Goal: Transaction & Acquisition: Purchase product/service

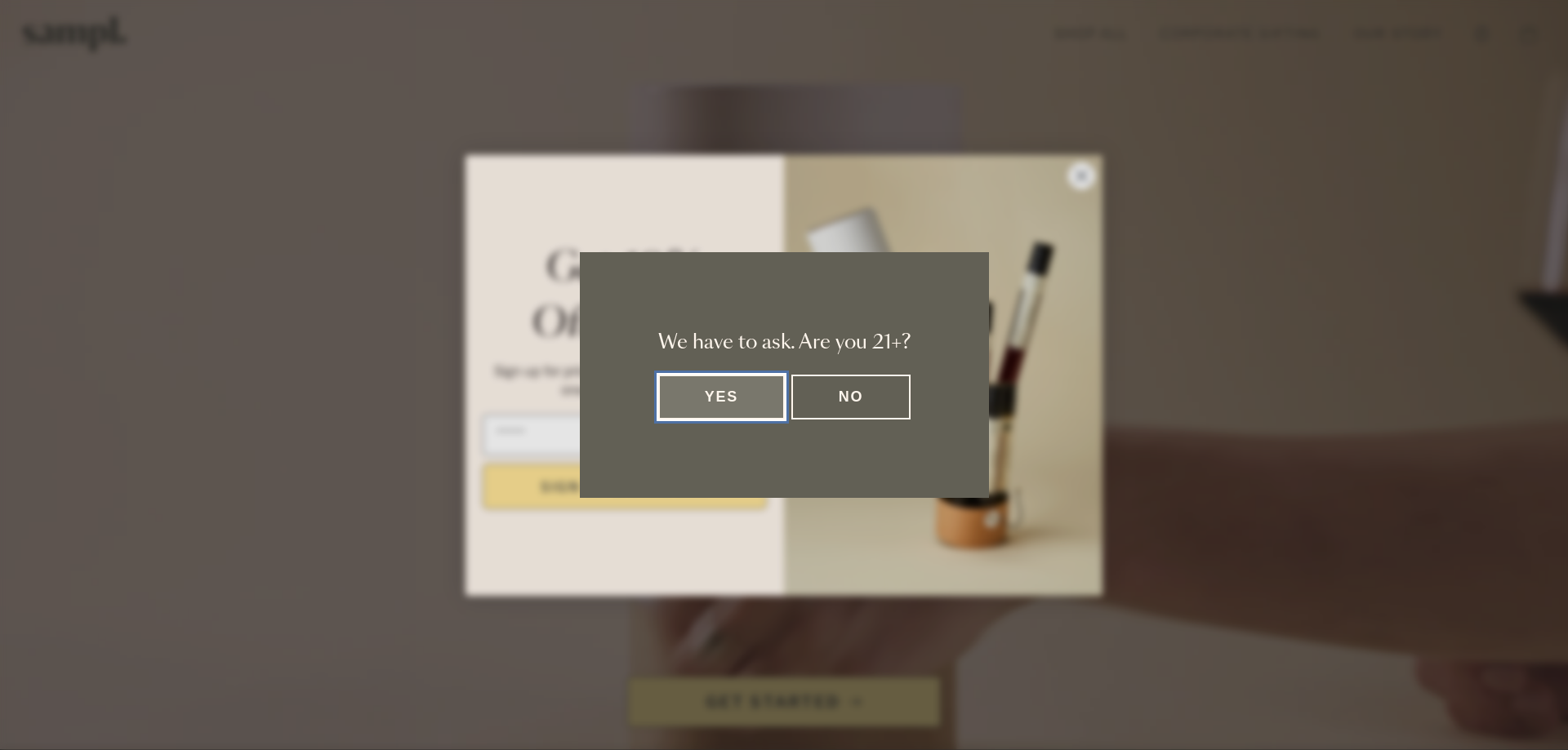
click at [718, 391] on button "Yes" at bounding box center [722, 397] width 128 height 45
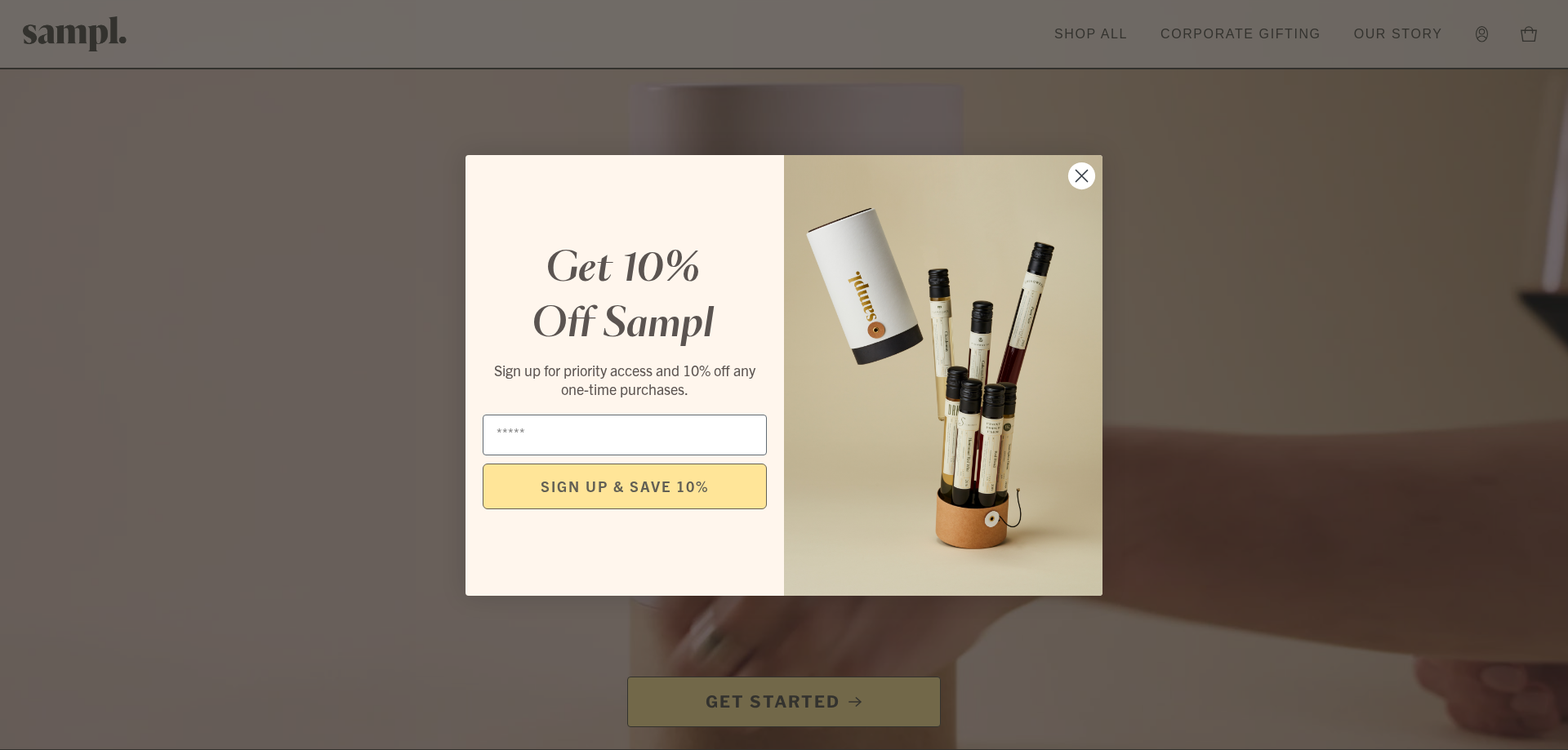
click at [1082, 177] on icon "Close dialog" at bounding box center [1081, 175] width 11 height 11
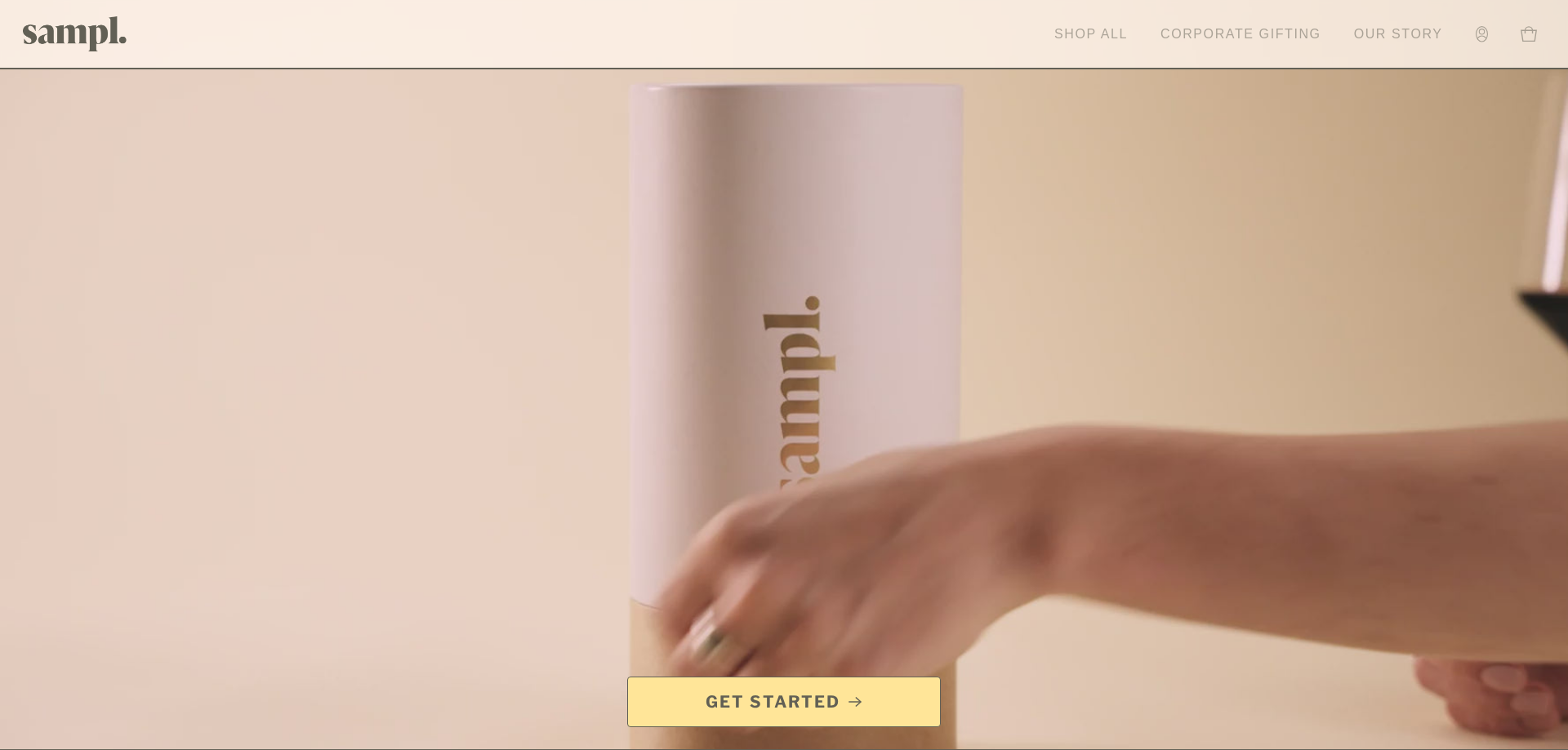
click at [1081, 29] on link "Shop All" at bounding box center [1091, 34] width 90 height 36
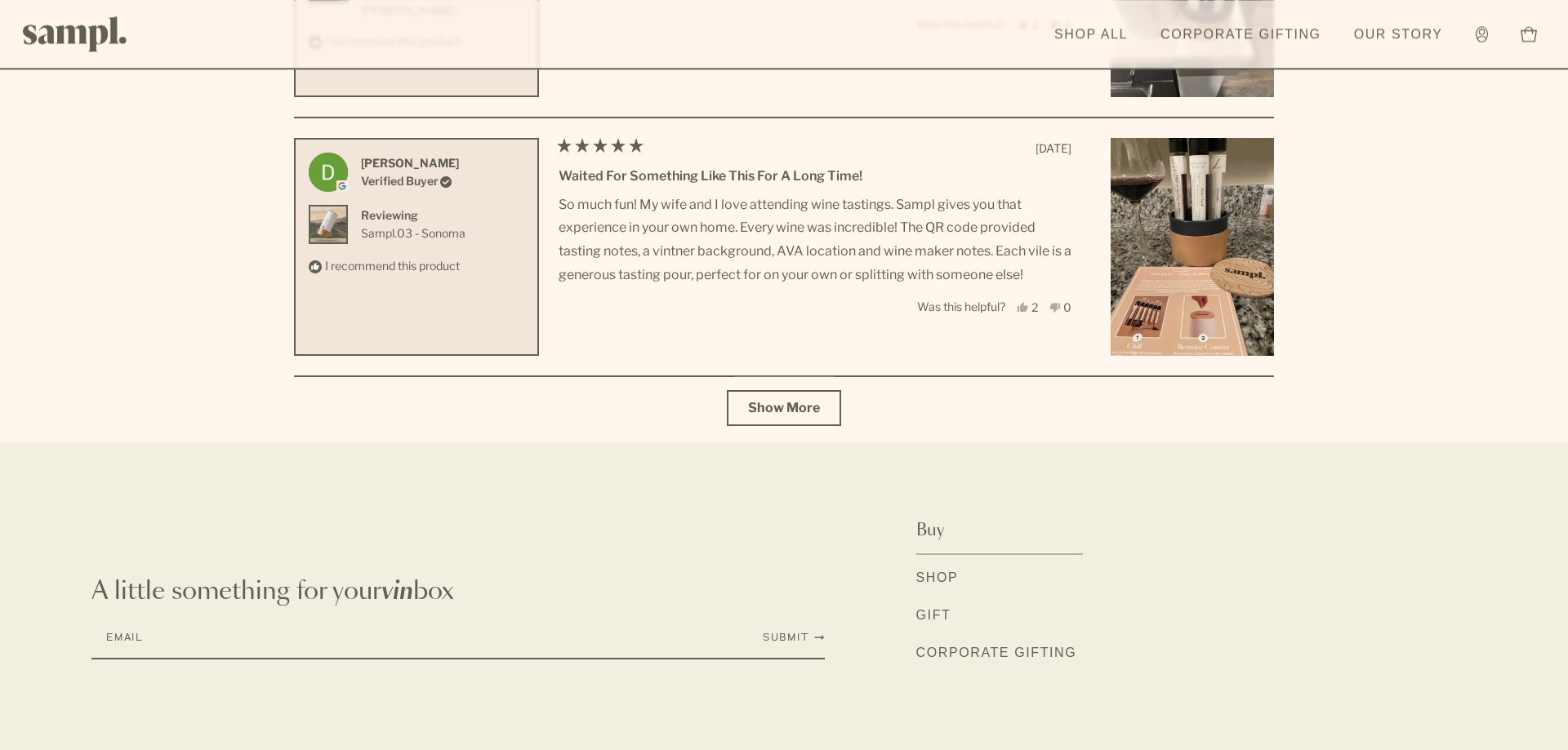
scroll to position [5914, 0]
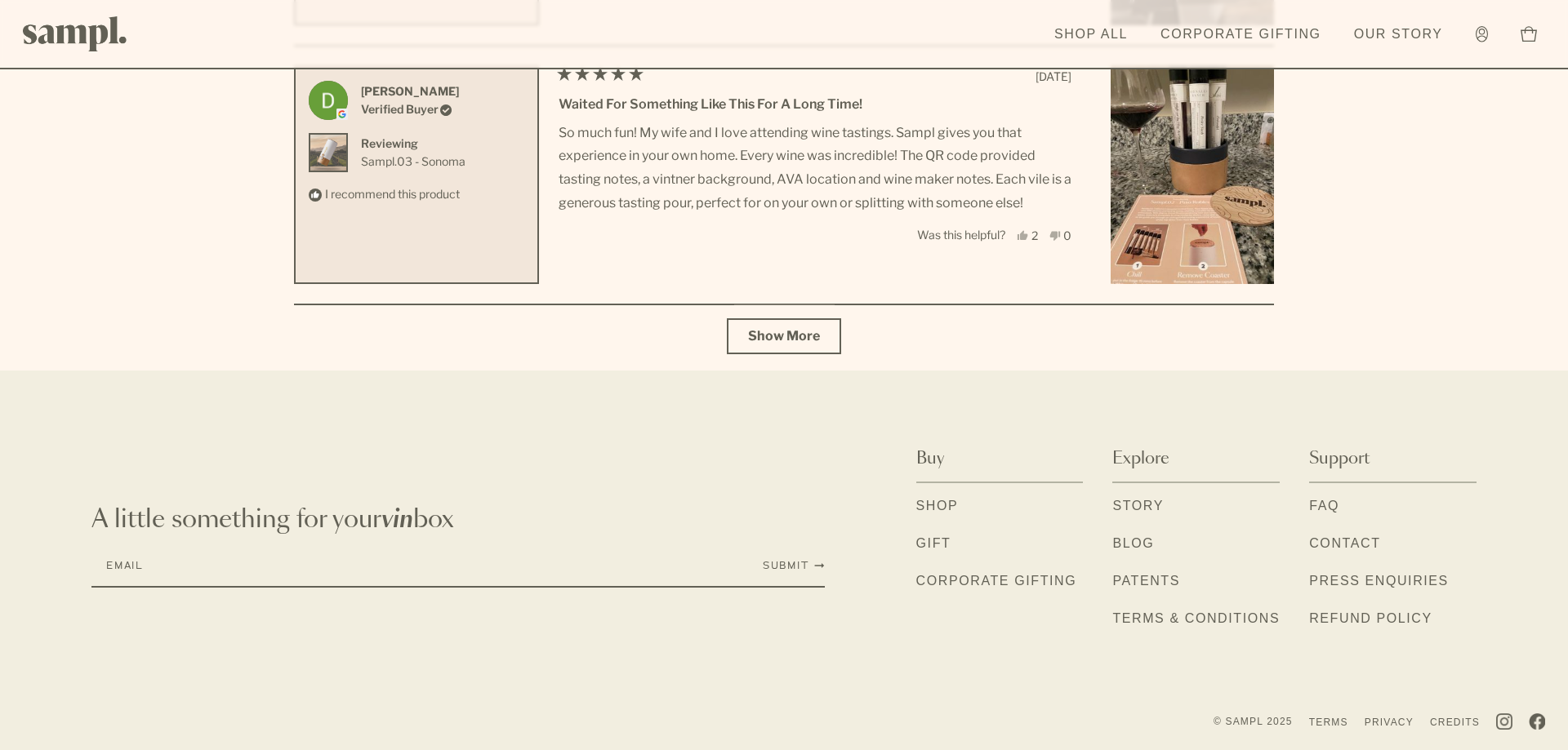
click at [929, 506] on link "Shop" at bounding box center [937, 507] width 42 height 21
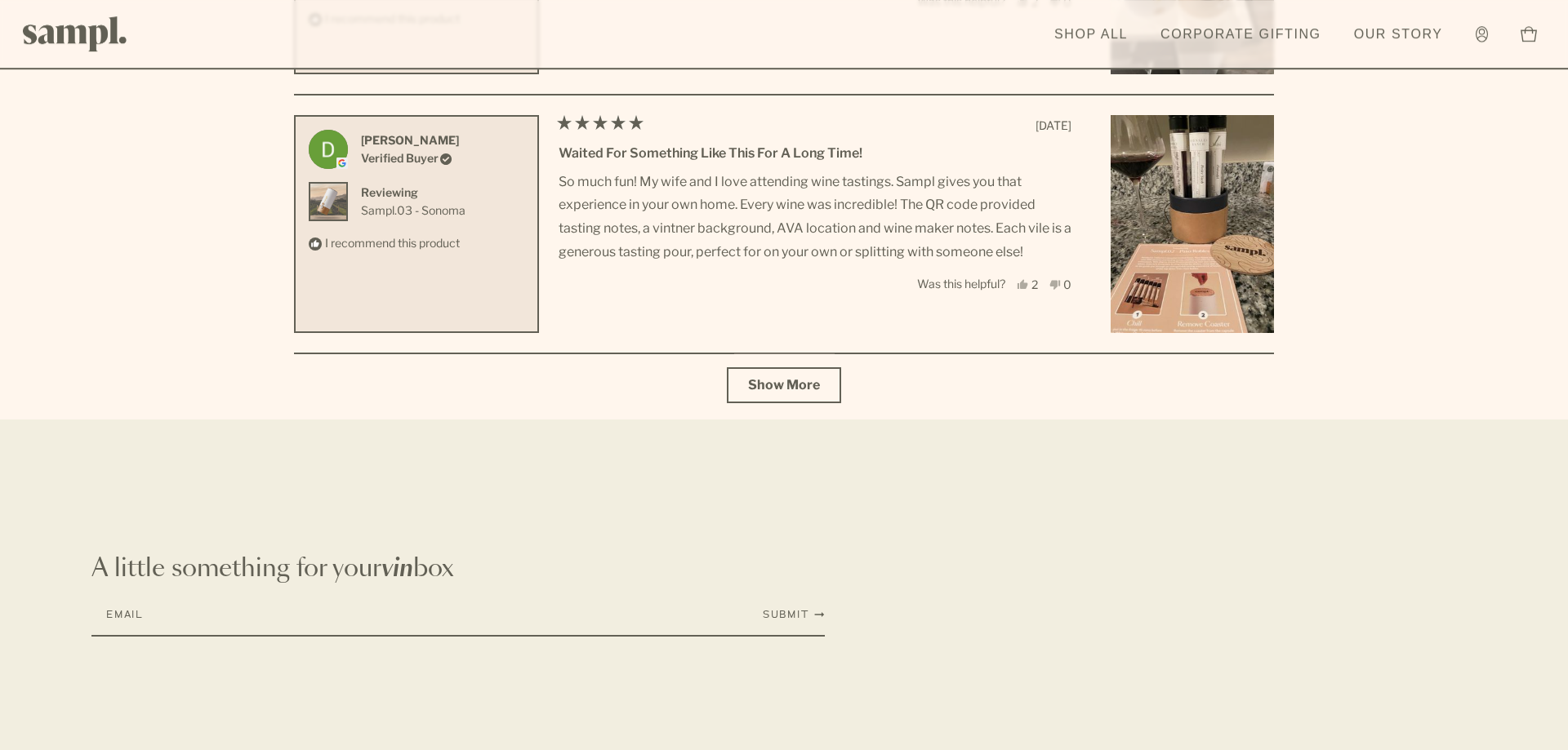
scroll to position [5914, 0]
